Goal: Entertainment & Leisure: Consume media (video, audio)

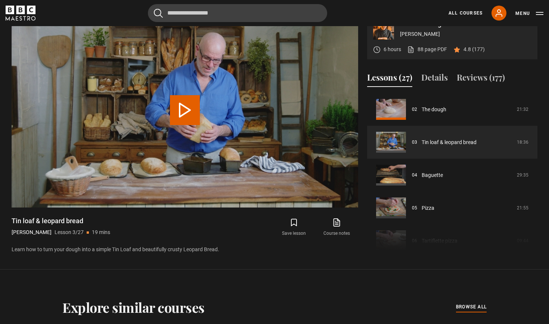
scroll to position [274, 0]
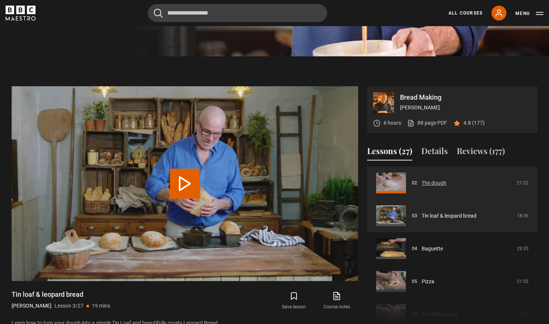
click at [422, 179] on link "The dough" at bounding box center [434, 183] width 25 height 8
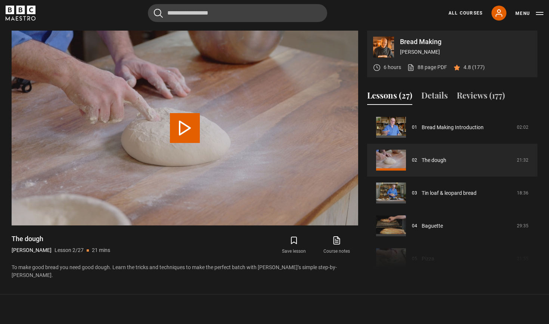
click at [294, 239] on icon "submit" at bounding box center [294, 240] width 9 height 9
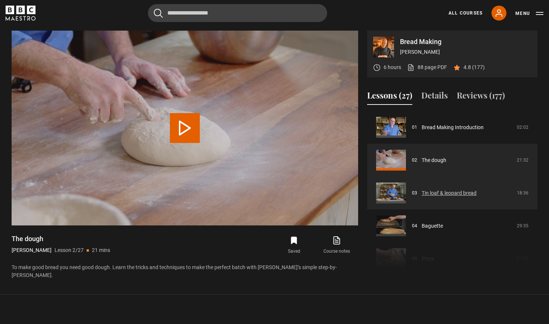
click at [422, 190] on link "Tin loaf & leopard bread" at bounding box center [449, 193] width 55 height 8
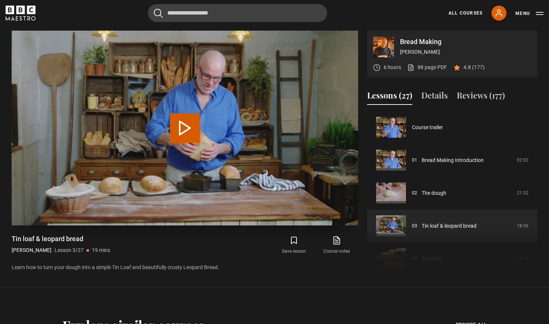
scroll to position [66, 0]
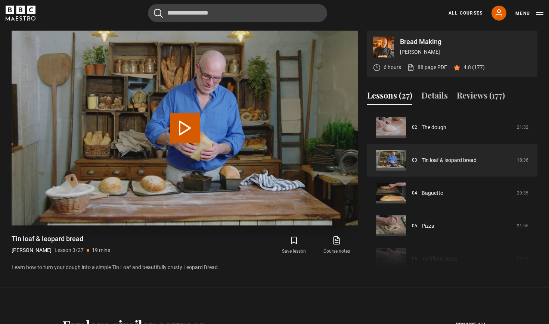
click at [183, 126] on button "Play Lesson Tin loaf & leopard bread" at bounding box center [185, 128] width 30 height 30
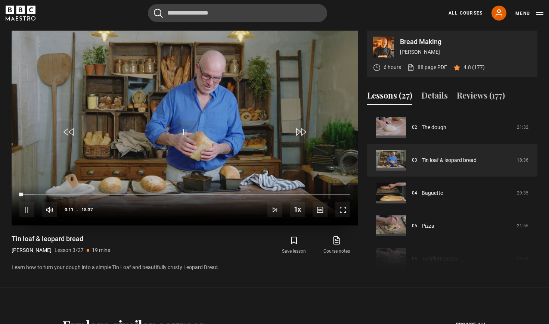
click at [343, 206] on span "Video Player" at bounding box center [343, 210] width 15 height 15
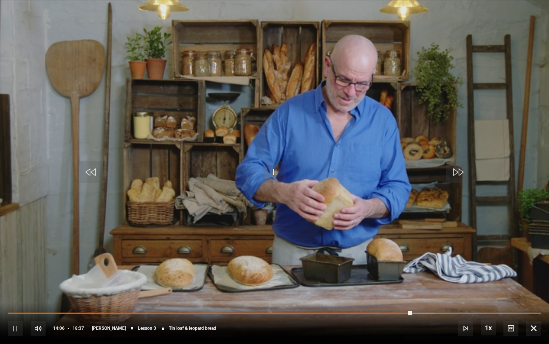
click at [534, 324] on span "Video Player" at bounding box center [533, 328] width 15 height 15
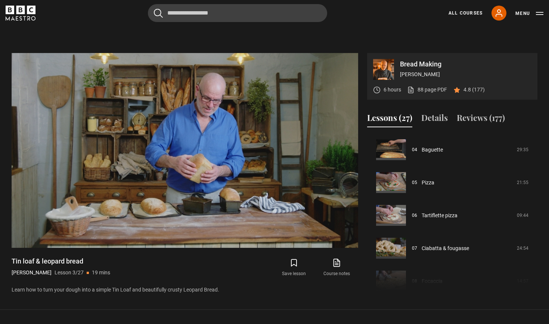
scroll to position [132, 0]
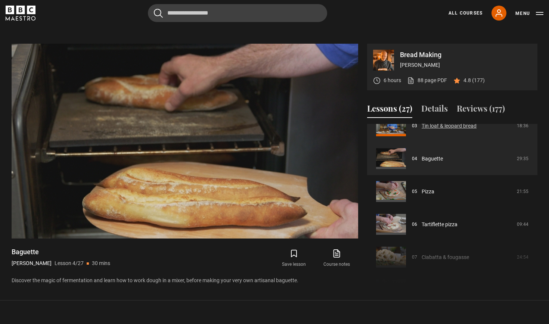
scroll to position [114, 0]
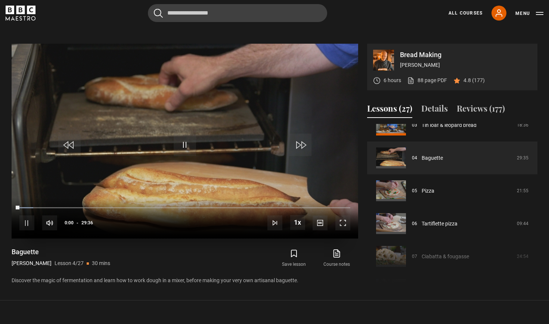
click at [26, 220] on span "Video Player" at bounding box center [26, 223] width 15 height 15
